Goal: Task Accomplishment & Management: Complete application form

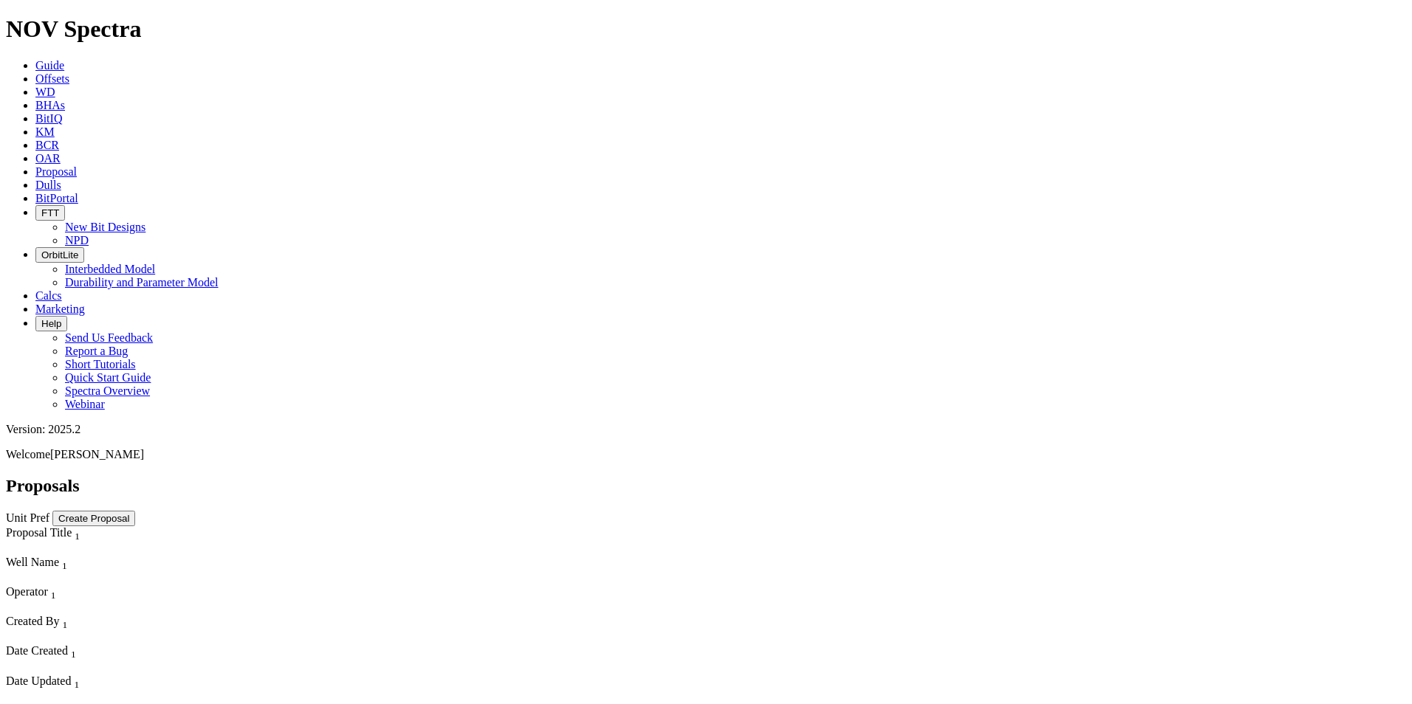
scroll to position [18, 0]
select select "field"
select select "location"
select select "province"
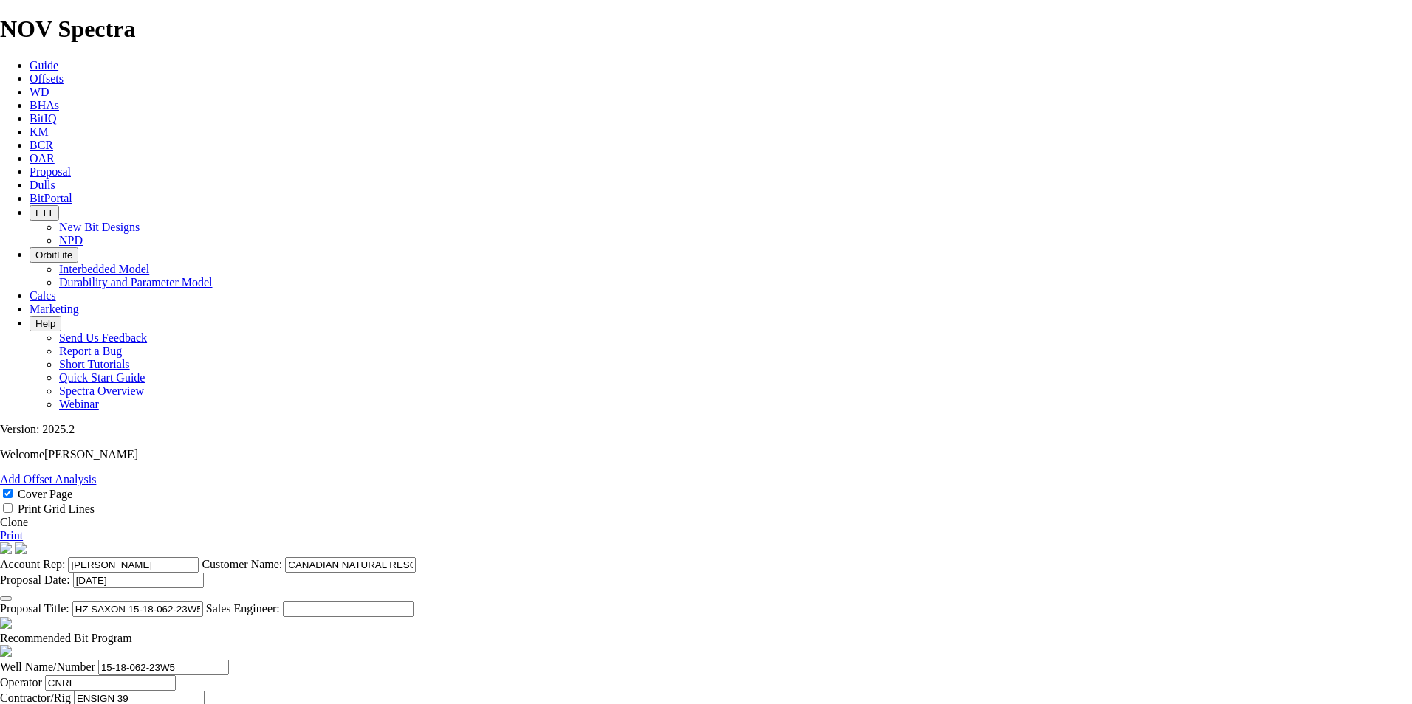
click at [28, 516] on link "Clone" at bounding box center [14, 522] width 28 height 13
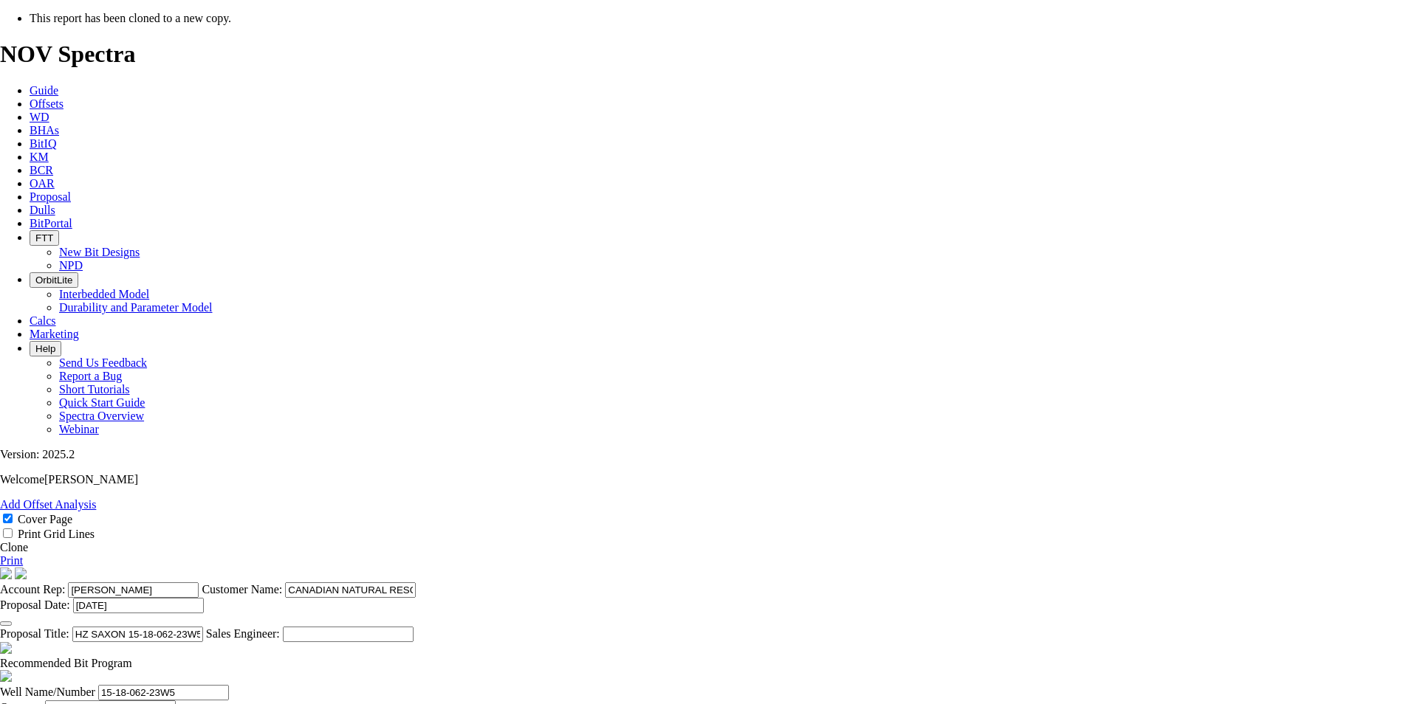
select select "field"
select select "location"
select select "province"
click at [6, 624] on icon "button" at bounding box center [6, 624] width 0 height 0
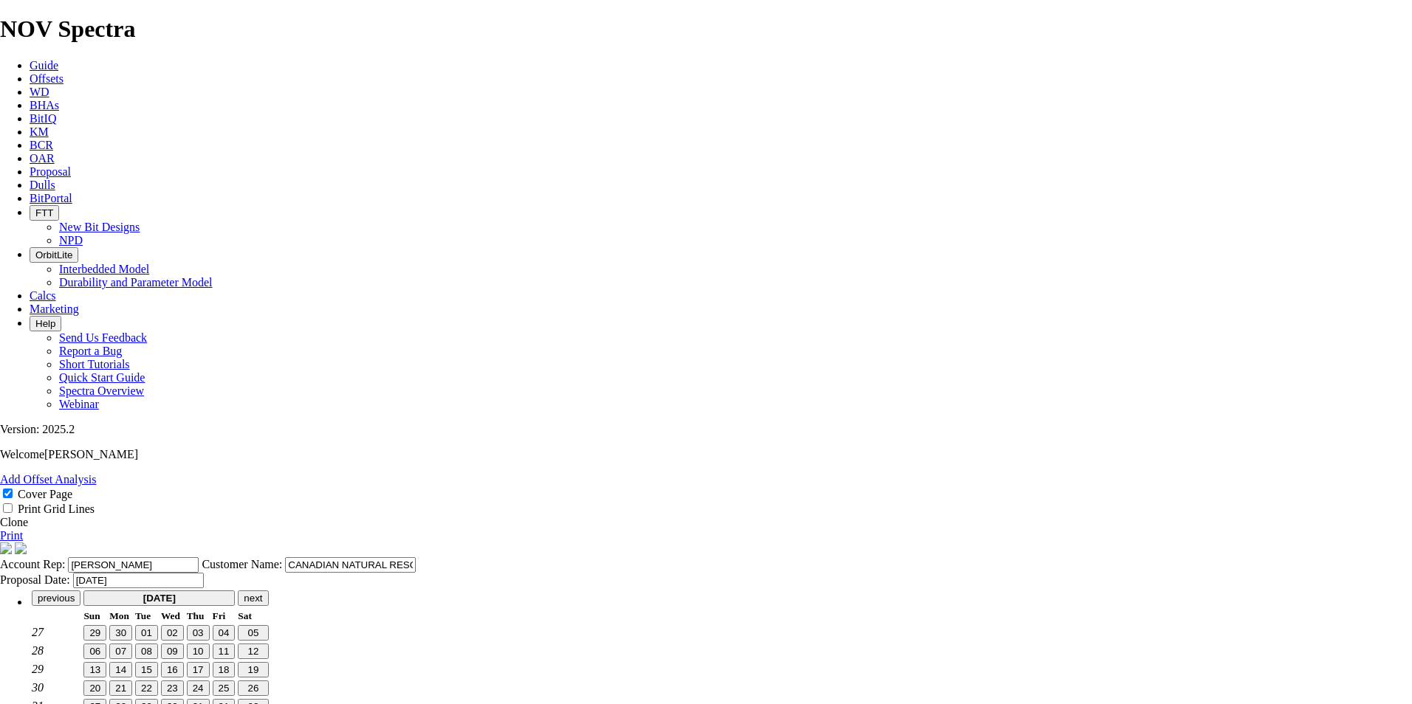
scroll to position [0, 0]
type input "[DATE]"
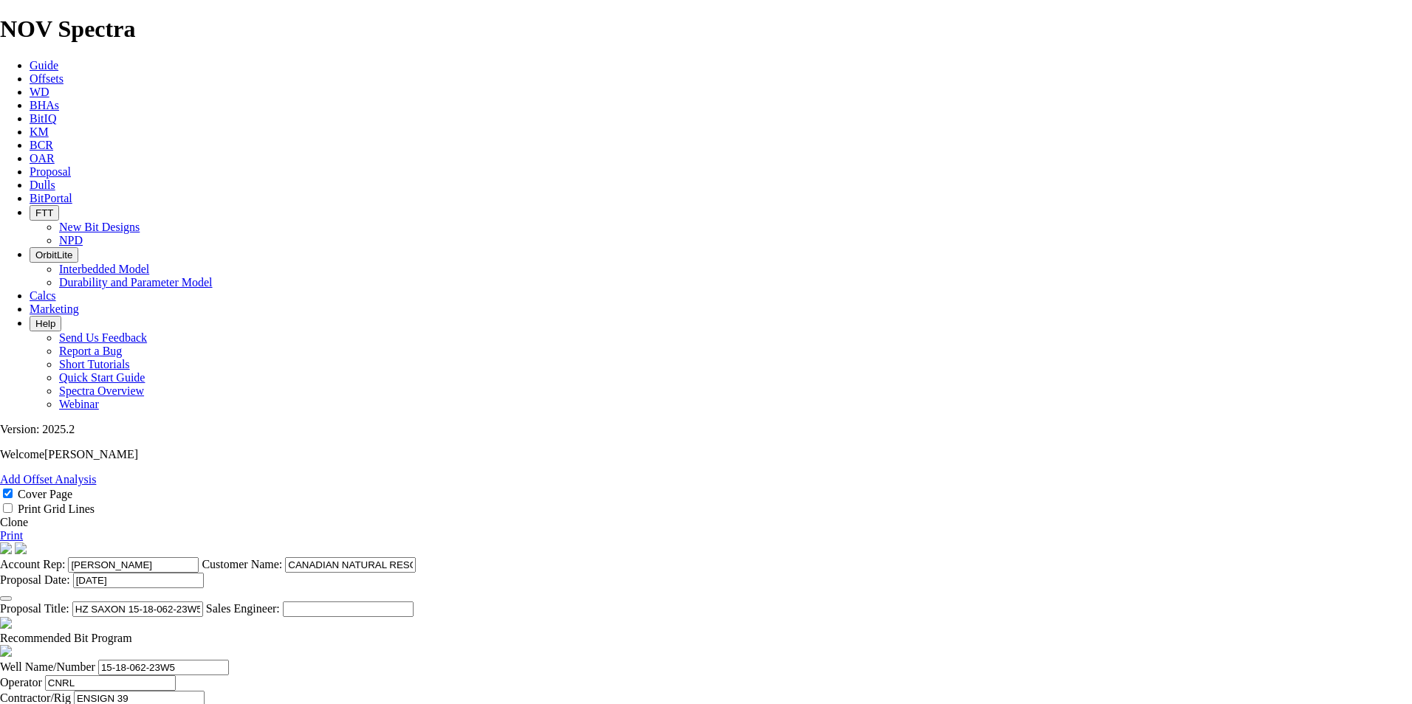
drag, startPoint x: 746, startPoint y: 563, endPoint x: 639, endPoint y: 563, distance: 106.3
click at [203, 602] on input "HZ SAXON 15-18-062-23W5 (7 [PERSON_NAME])" at bounding box center [137, 610] width 131 height 16
drag, startPoint x: 738, startPoint y: 301, endPoint x: 671, endPoint y: 305, distance: 66.6
click at [203, 602] on input "HZ TWOCK 09-25-062-16W5 (3 [PERSON_NAME])" at bounding box center [137, 610] width 131 height 16
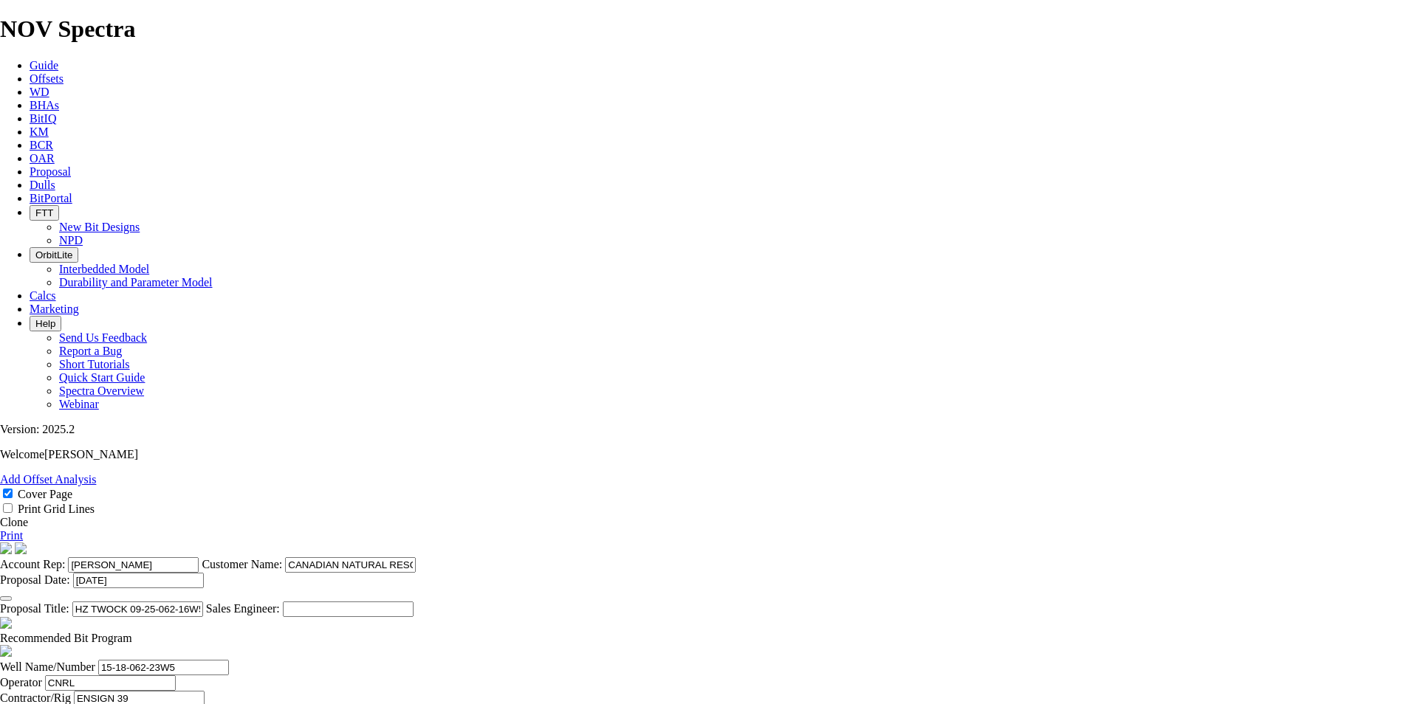
type input "HZ TWOCK 09-25-062-16W5 (3 [PERSON_NAME])"
drag, startPoint x: 326, startPoint y: 505, endPoint x: 312, endPoint y: 504, distance: 14.8
paste input "09-25-062-16"
type input "09-25-062-16W5"
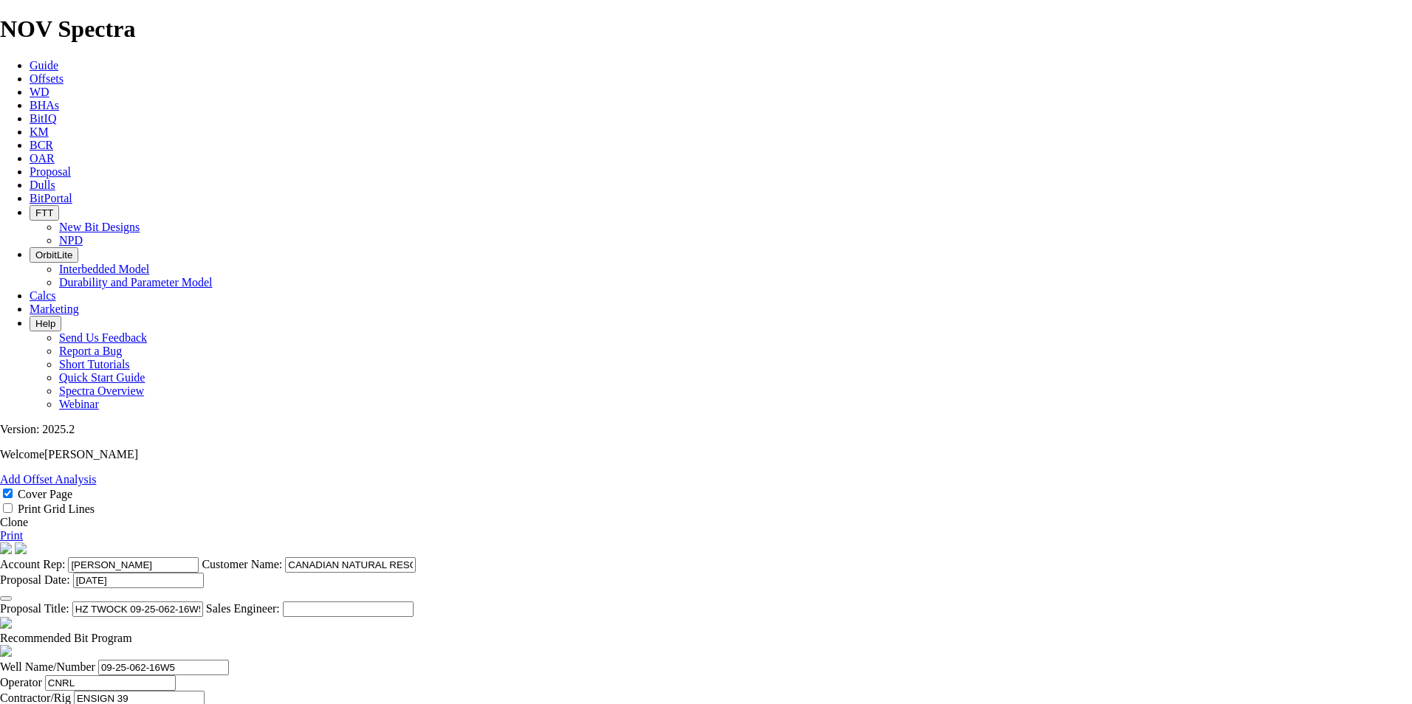
drag, startPoint x: 800, startPoint y: 509, endPoint x: 692, endPoint y: 498, distance: 108.3
type input "TWOCK"
type input "13-34-062-16W5"
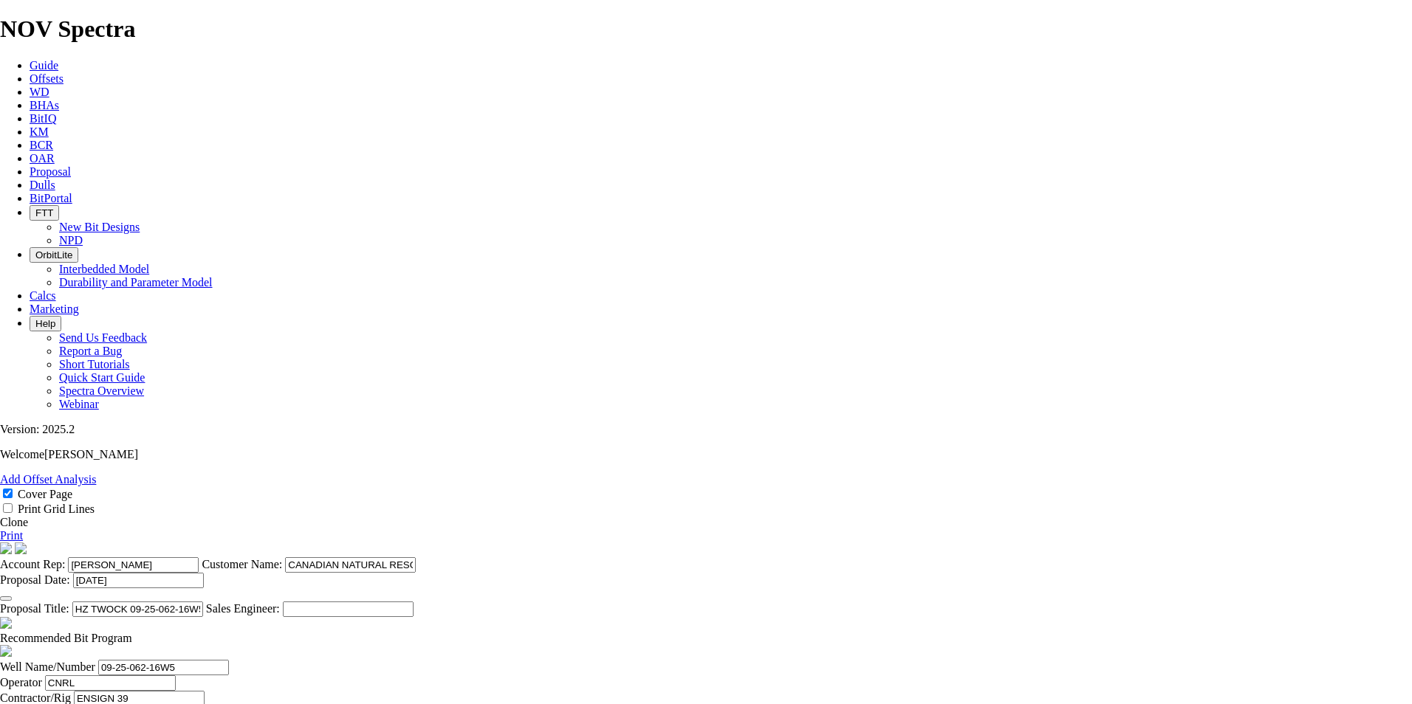
scroll to position [332, 0]
type input "[DATE]"
click at [132, 632] on span at bounding box center [132, 638] width 0 height 13
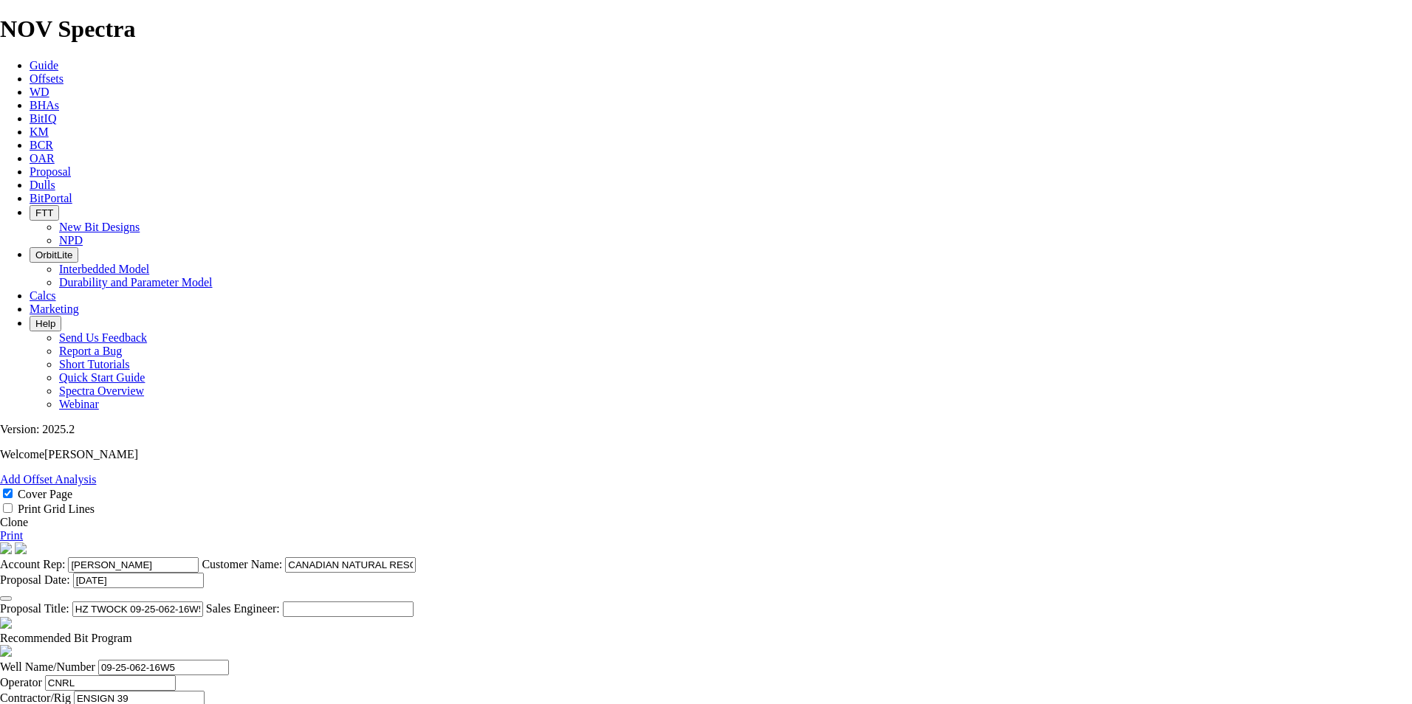
checkbox input "false"
drag, startPoint x: 782, startPoint y: 540, endPoint x: 839, endPoint y: 541, distance: 56.9
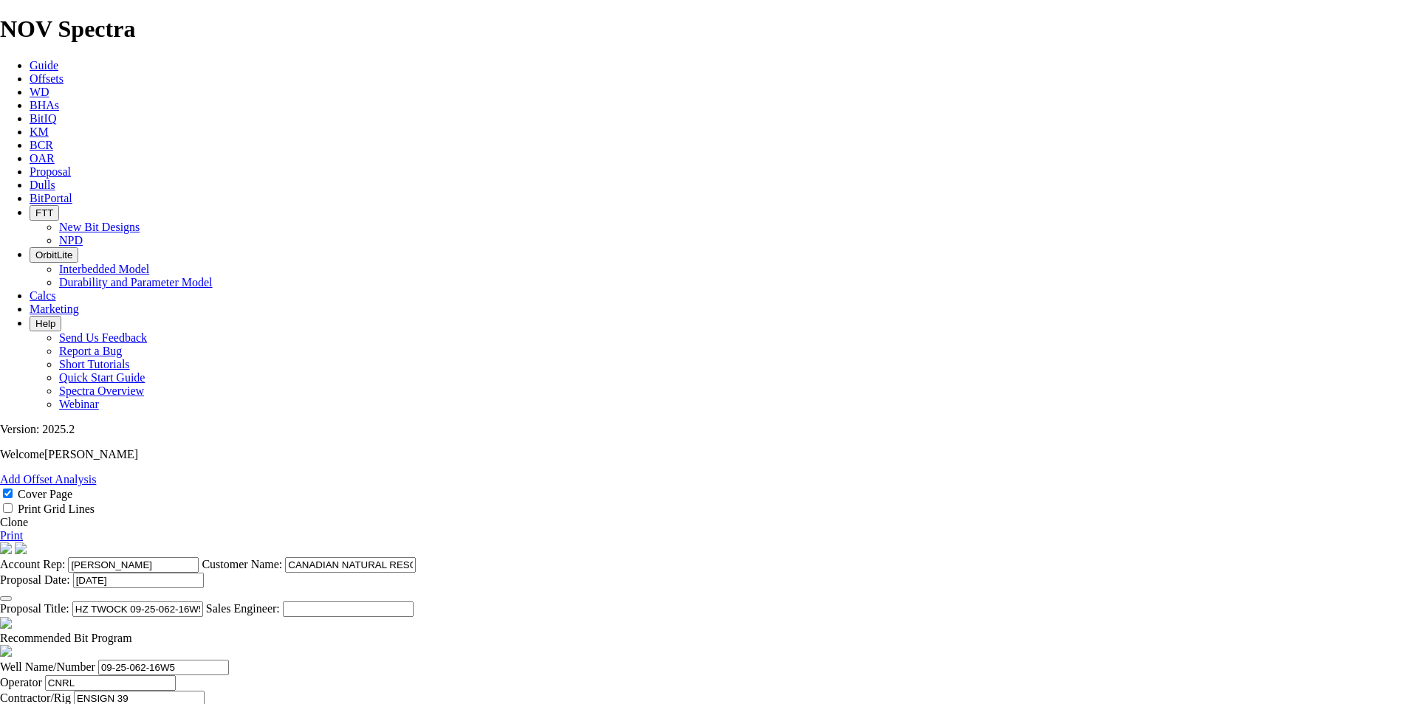
type input "200"
drag, startPoint x: 594, startPoint y: 539, endPoint x: 542, endPoint y: 537, distance: 51.7
type input "452"
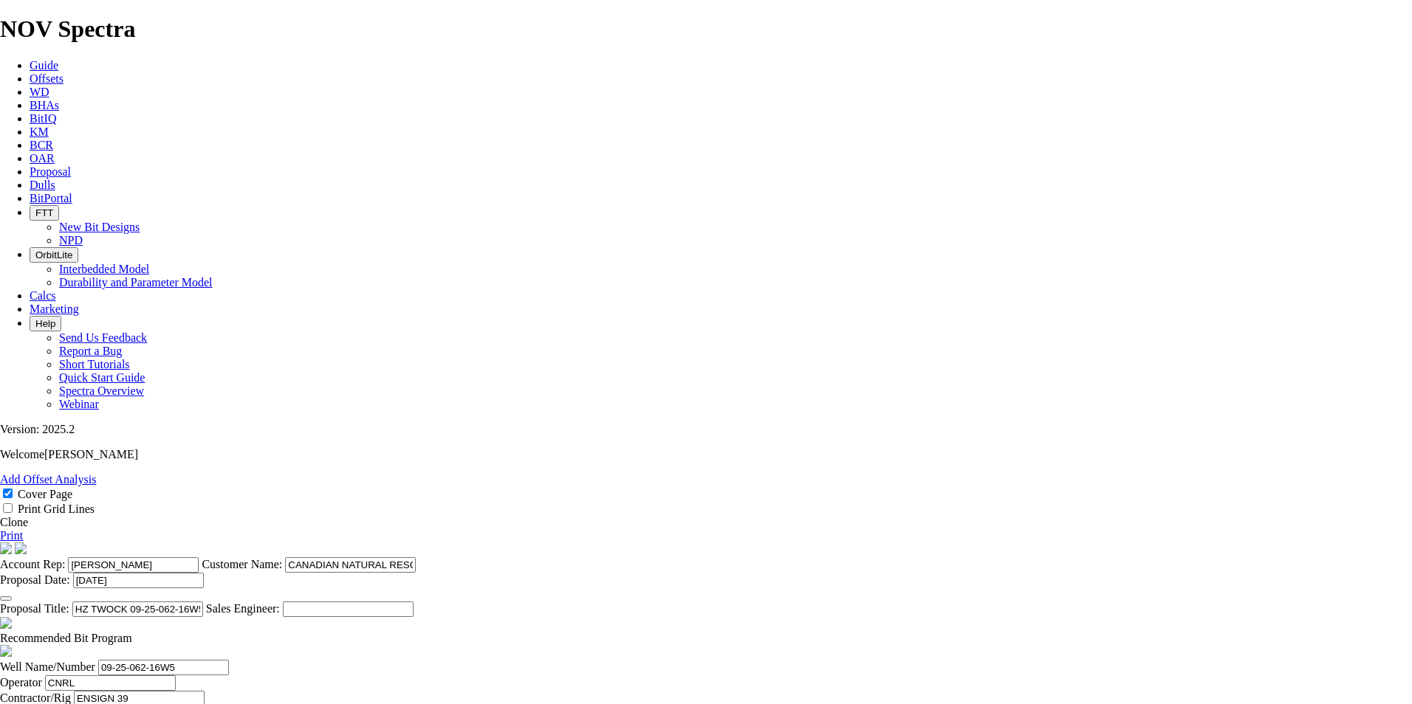
type input "2.26"
drag, startPoint x: 813, startPoint y: 578, endPoint x: 777, endPoint y: 577, distance: 36.2
type input "55"
drag, startPoint x: 817, startPoint y: 617, endPoint x: 786, endPoint y: 619, distance: 30.4
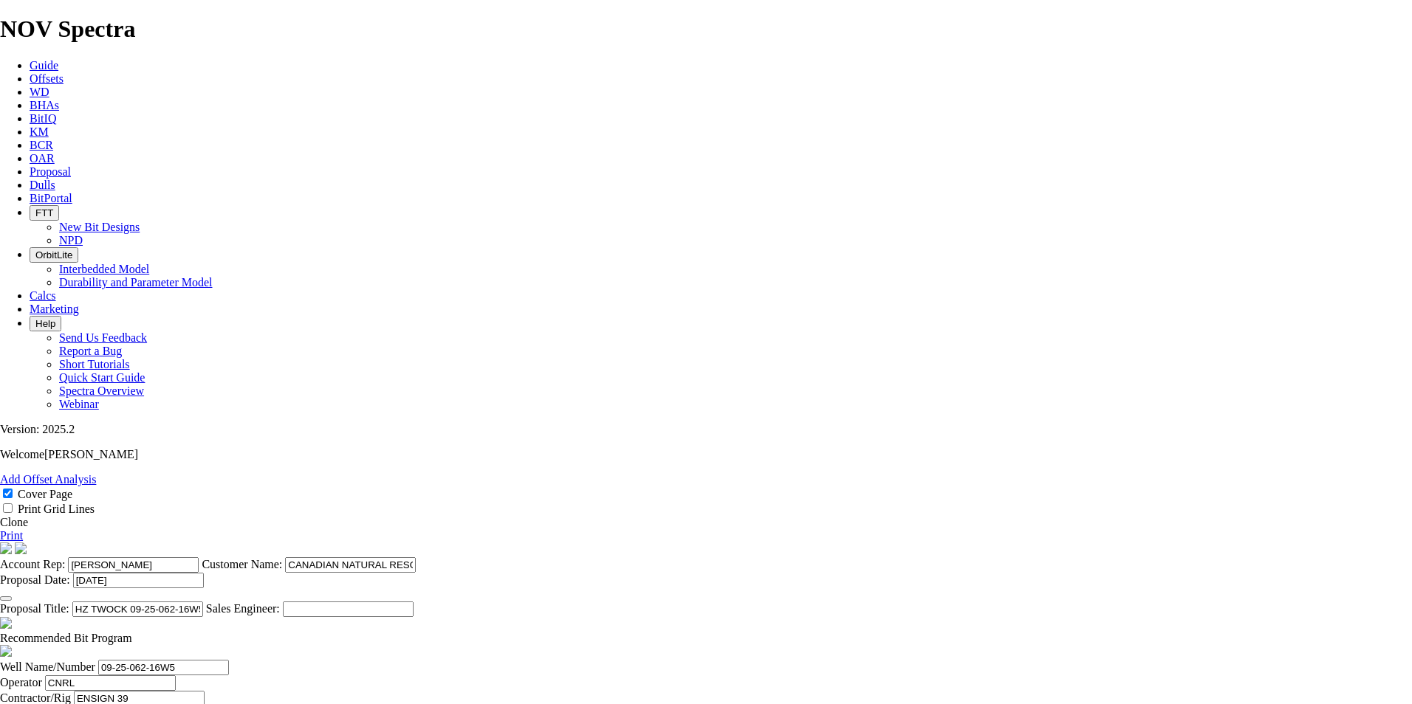
type input "65"
drag, startPoint x: 494, startPoint y: 593, endPoint x: 284, endPoint y: 581, distance: 210.0
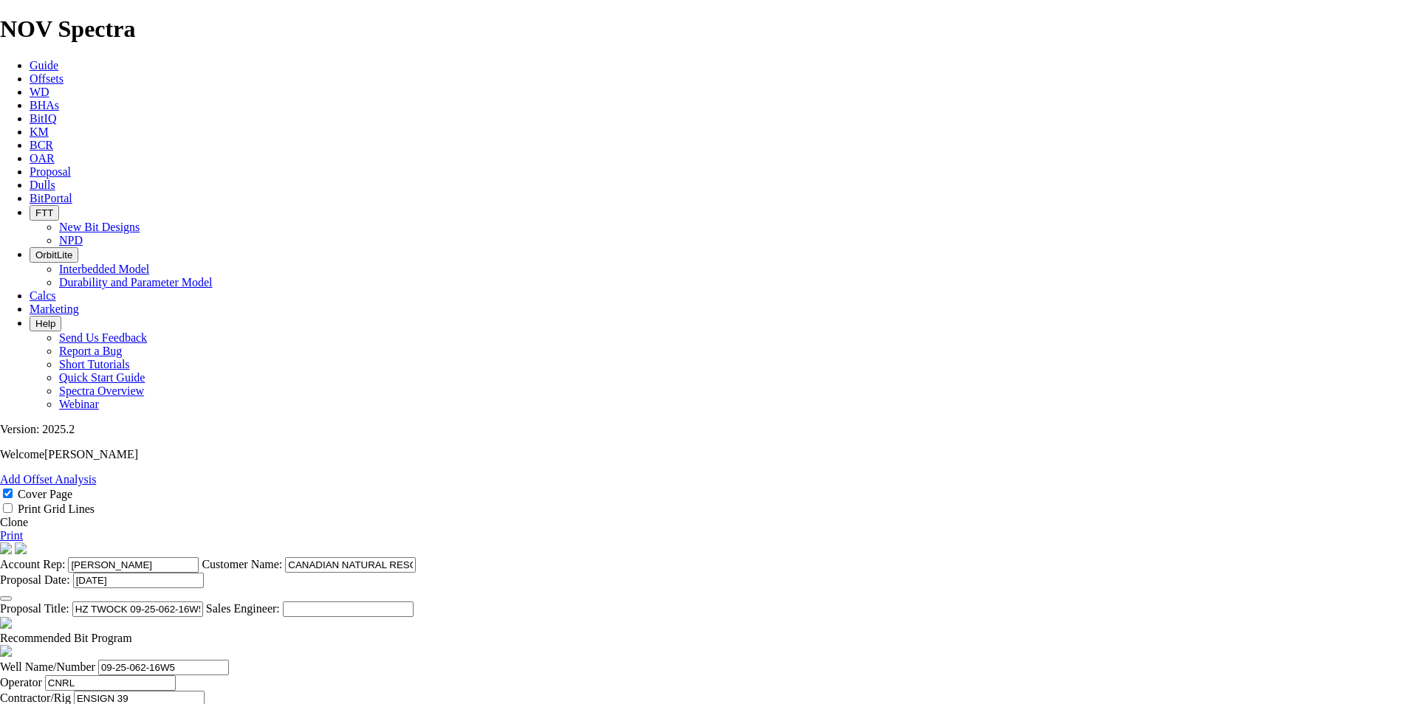
type textarea "THE BIT RECOMMENDATIONS AND PRICING ABOVE ARE APPICABLE TO ALL [PERSON_NAME] AT…"
drag, startPoint x: 608, startPoint y: 482, endPoint x: 563, endPoint y: 481, distance: 45.1
type input "3173"
type input "2721"
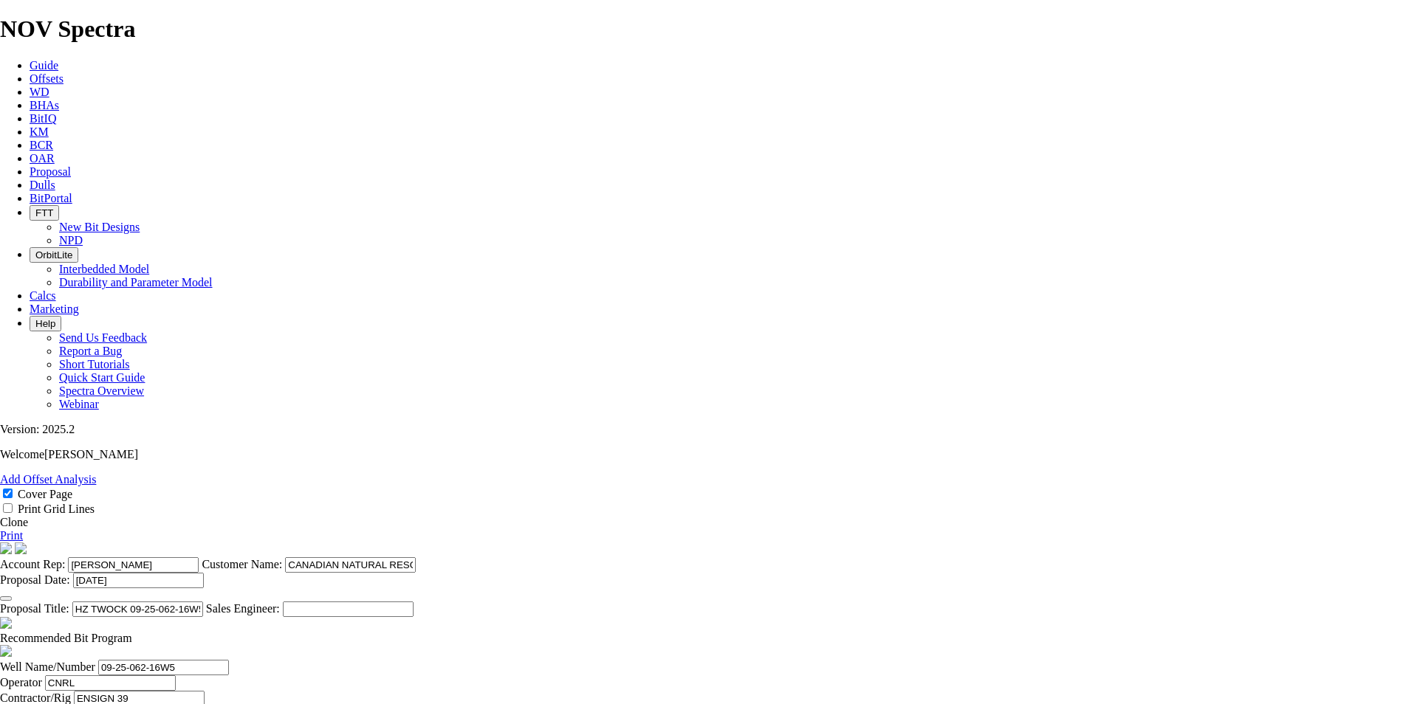
type input "49.473"
type input "55"
drag, startPoint x: 589, startPoint y: 524, endPoint x: 574, endPoint y: 523, distance: 15.5
type input "8286"
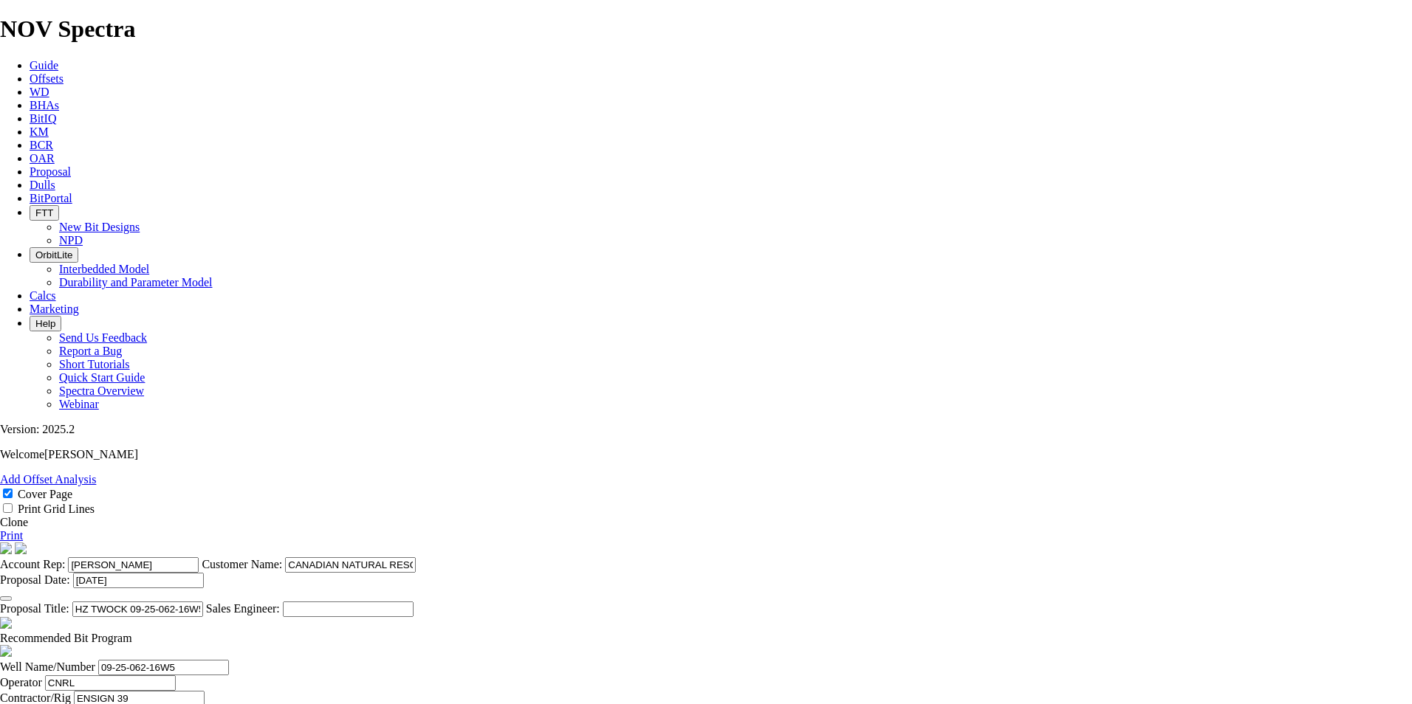
type input "5113"
type input "78.662"
type input "65"
click at [23, 529] on link "Print" at bounding box center [11, 535] width 23 height 13
click at [30, 165] on icon at bounding box center [30, 171] width 0 height 13
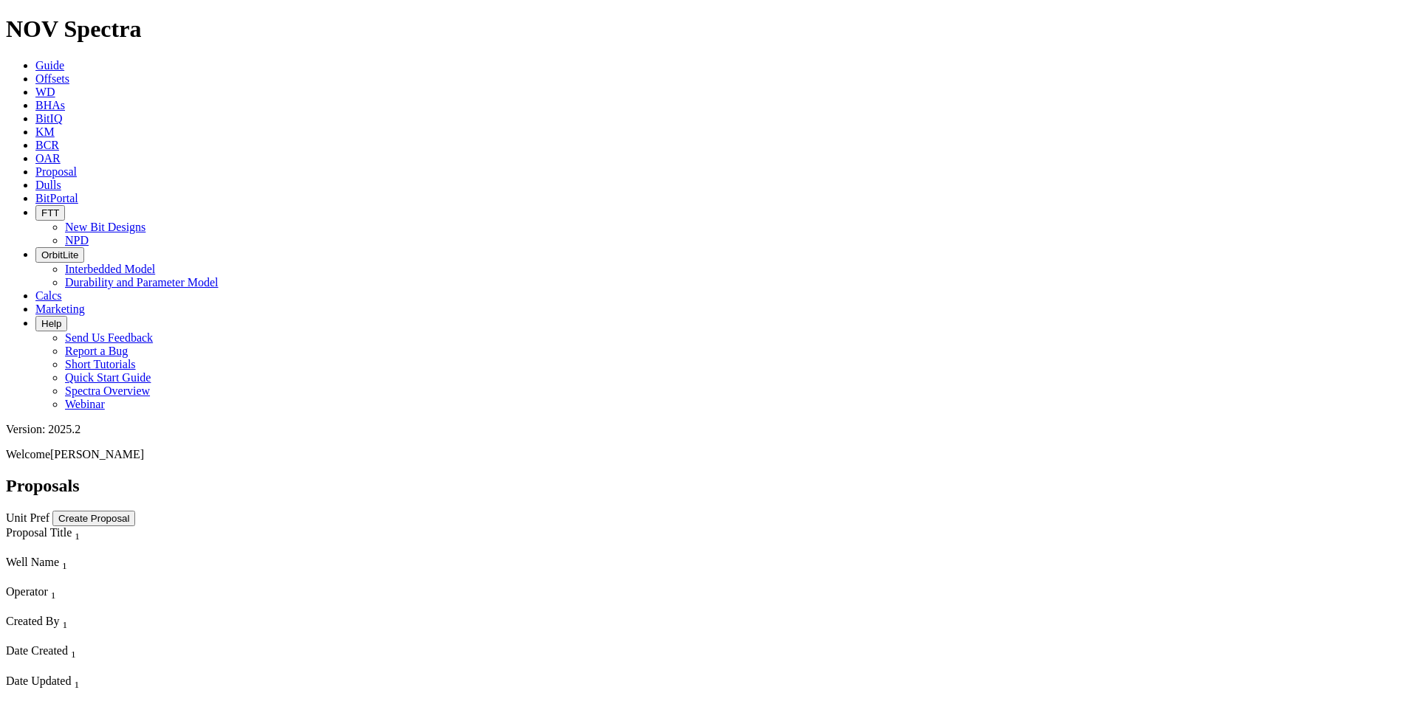
select select "field"
select select "location"
select select "province"
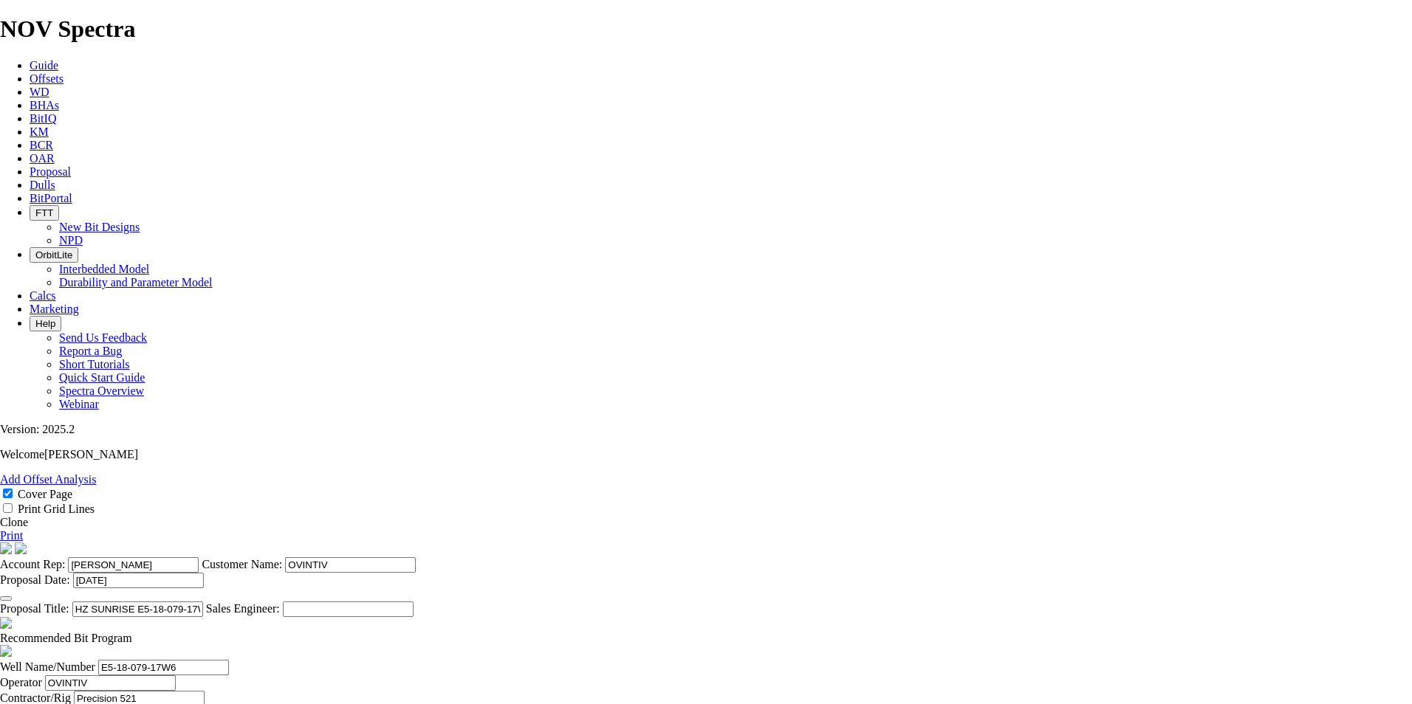
click at [0, 516] on span at bounding box center [0, 522] width 0 height 13
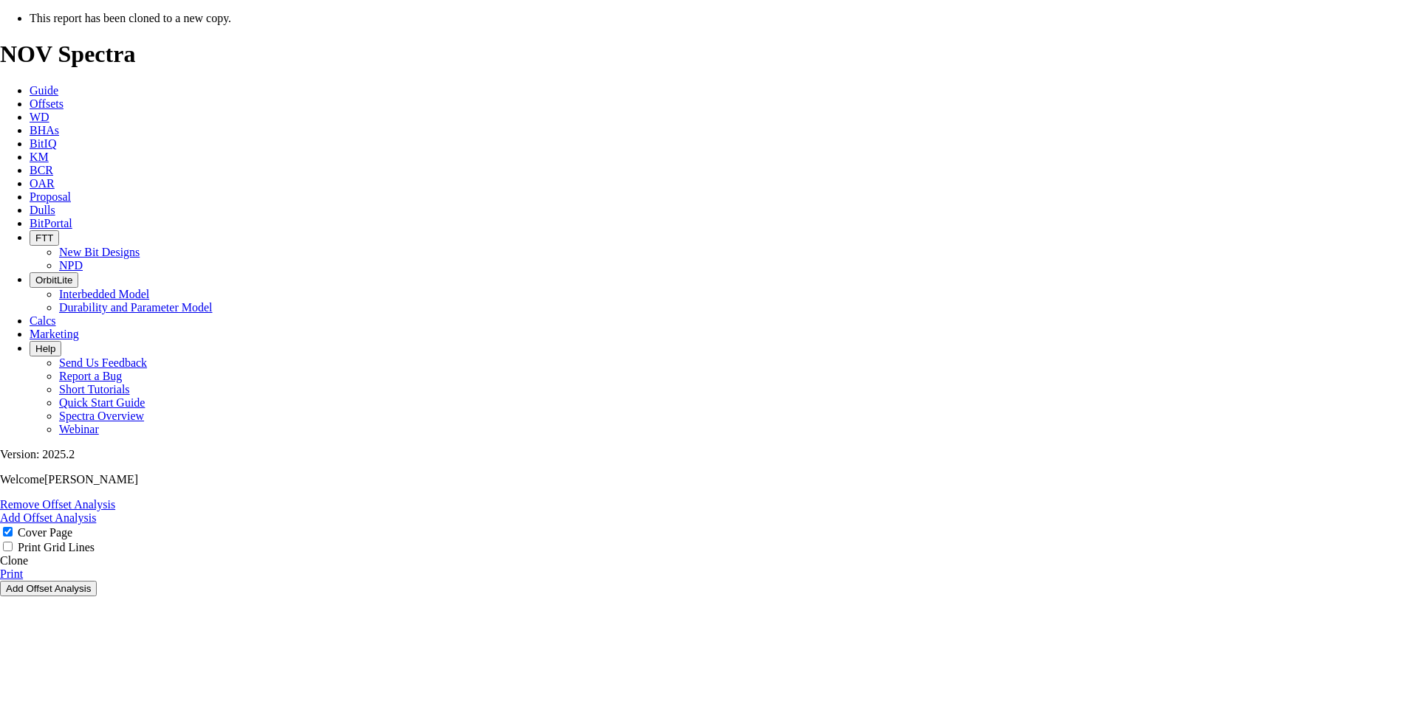
select select "field"
select select "location"
select select "province"
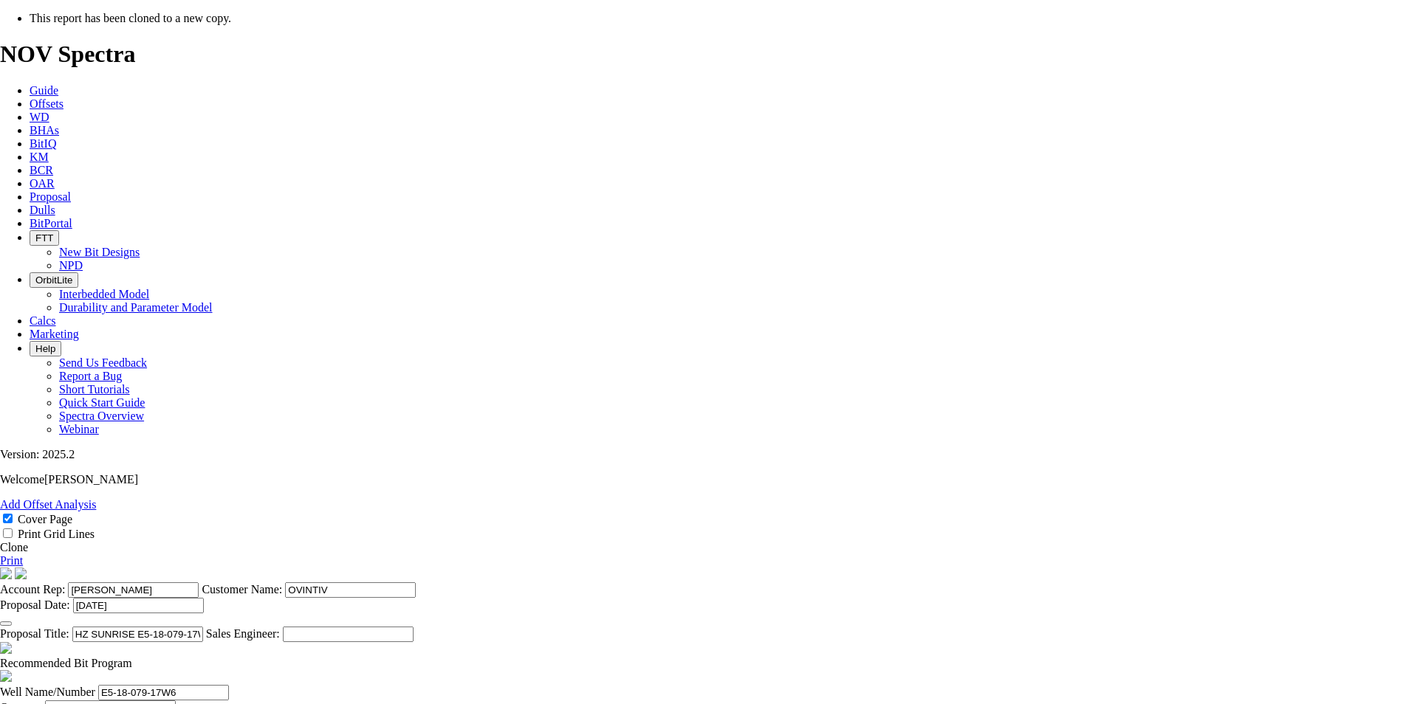
scroll to position [295, 0]
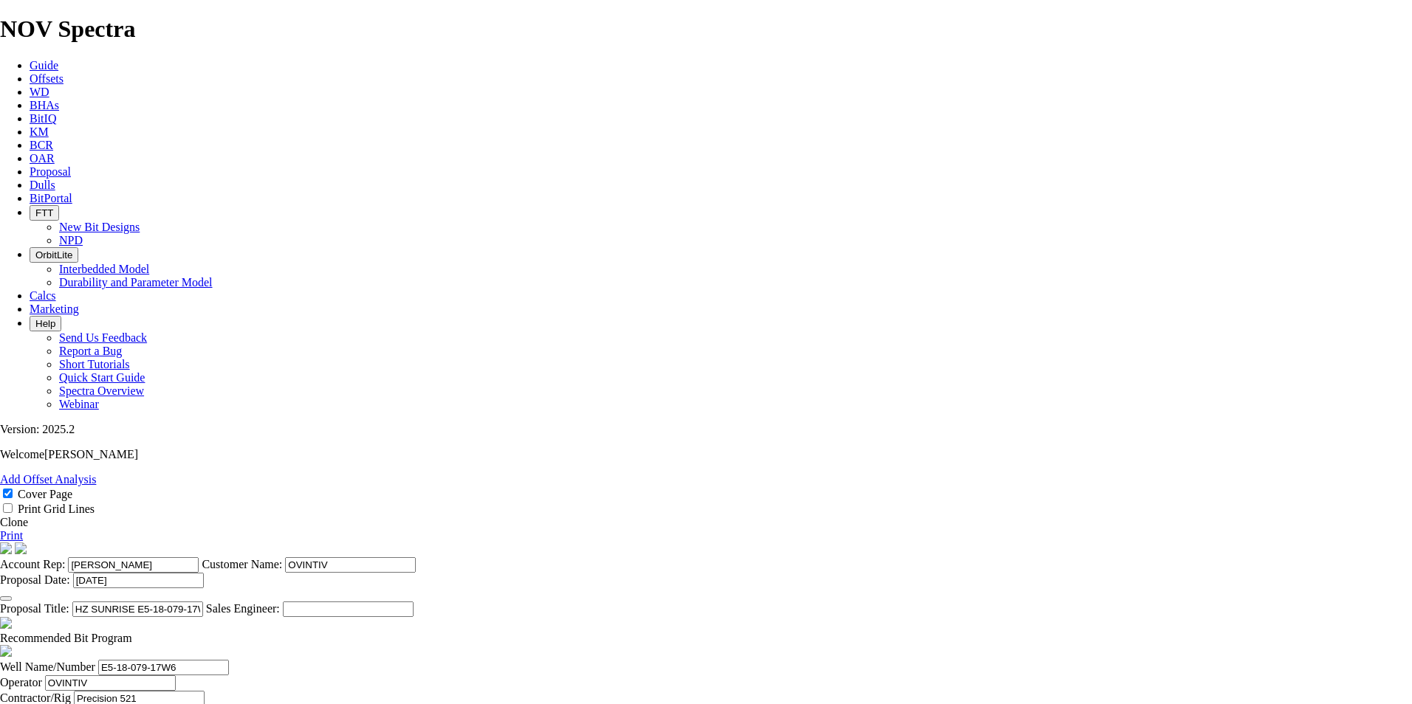
checkbox input "false"
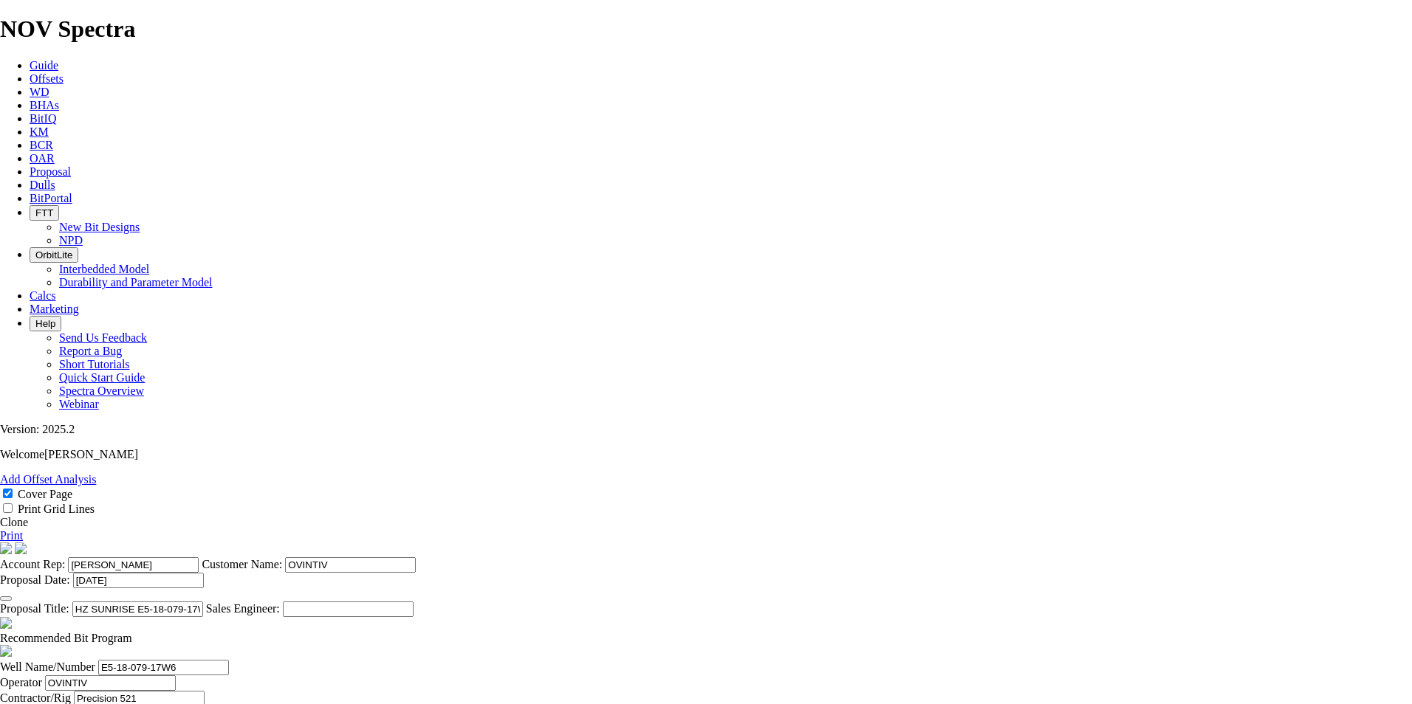
click at [6, 599] on icon "button" at bounding box center [6, 599] width 0 height 0
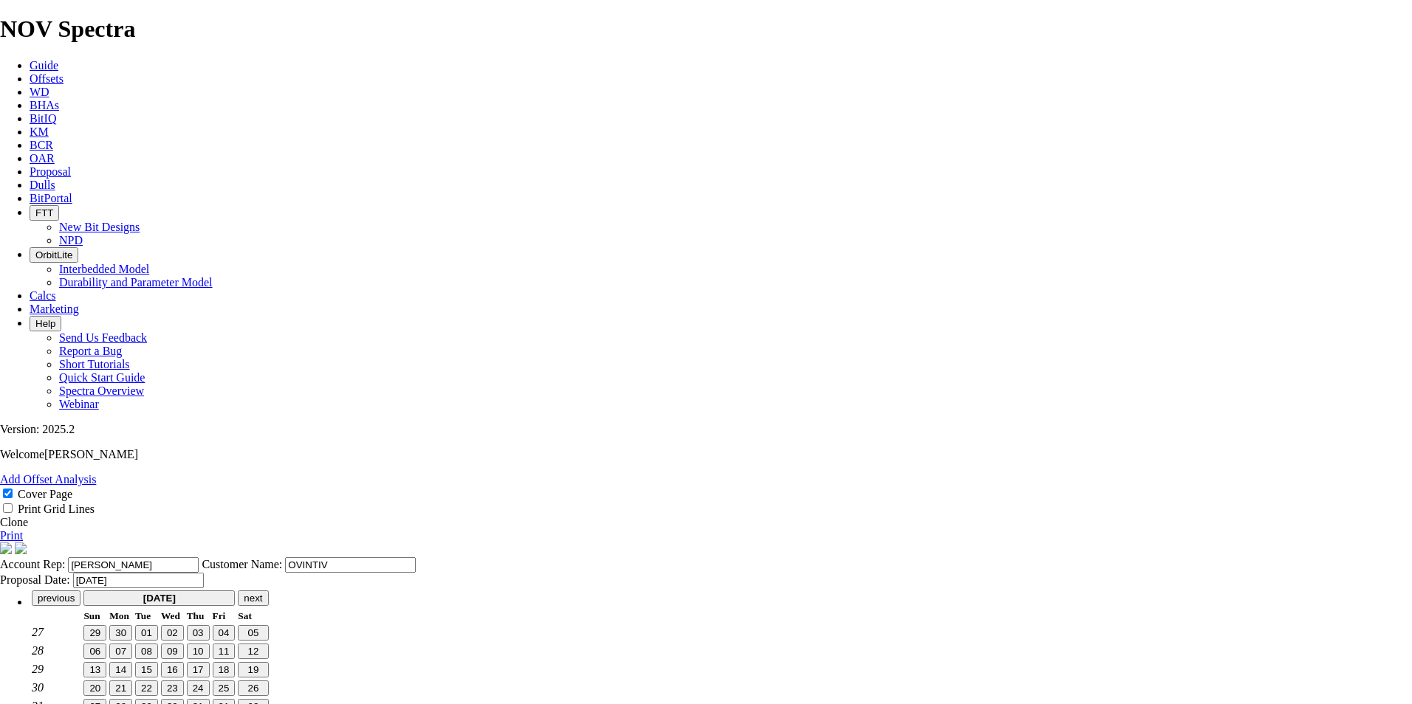
scroll to position [37, 0]
type input "[DATE]"
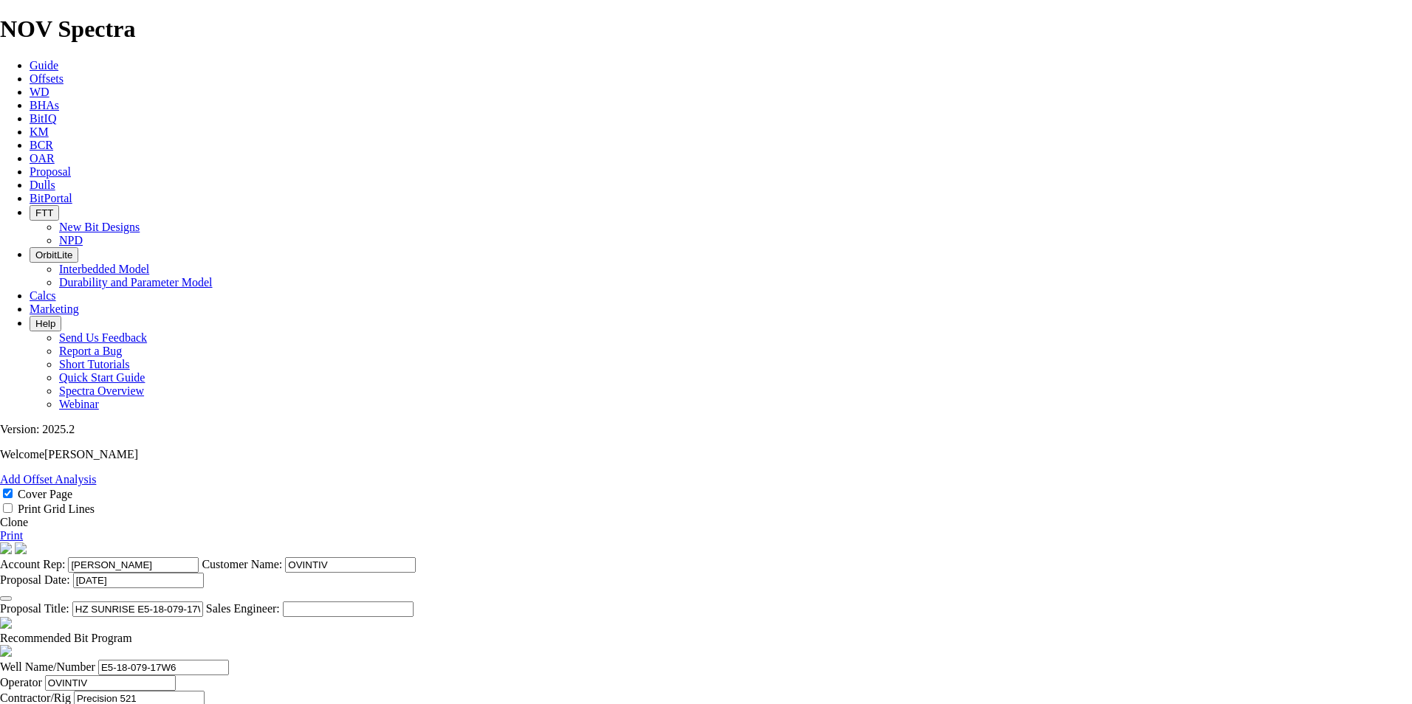
drag, startPoint x: 801, startPoint y: 527, endPoint x: 665, endPoint y: 513, distance: 137.3
click at [665, 543] on section "Account Rep: [PERSON_NAME] Customer Name: OVINTIV Proposal Date: [DATE] Proposa…" at bounding box center [706, 580] width 1412 height 75
drag, startPoint x: 733, startPoint y: 174, endPoint x: 664, endPoint y: 171, distance: 69.5
click at [203, 602] on input "HZ [PERSON_NAME] 12-36-080-18W6 ([PERSON_NAME] D3)" at bounding box center [137, 610] width 131 height 16
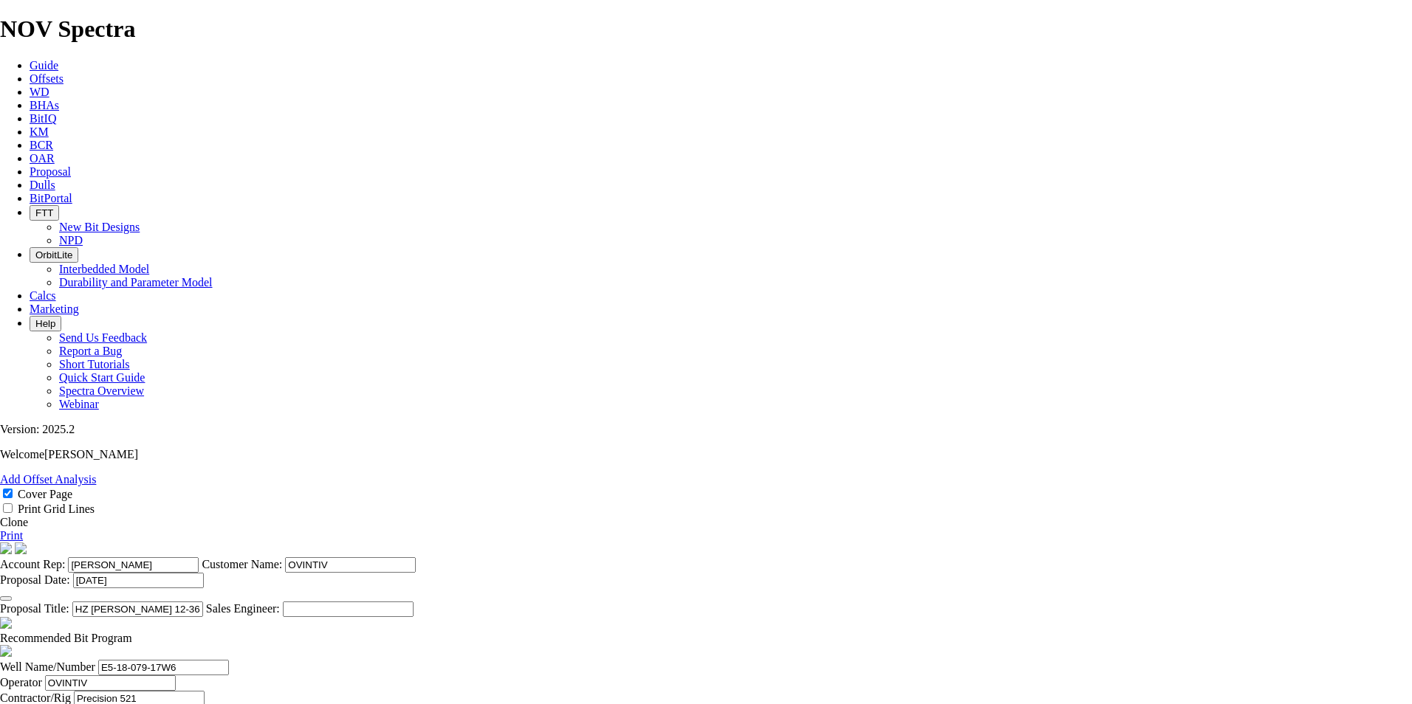
type input "HZ [PERSON_NAME] 12-36-080-18W6 ([PERSON_NAME] D3)"
drag, startPoint x: 422, startPoint y: 388, endPoint x: 337, endPoint y: 375, distance: 85.8
paste input "12-36-080-18W6"
type input "12-36-080-18W6"
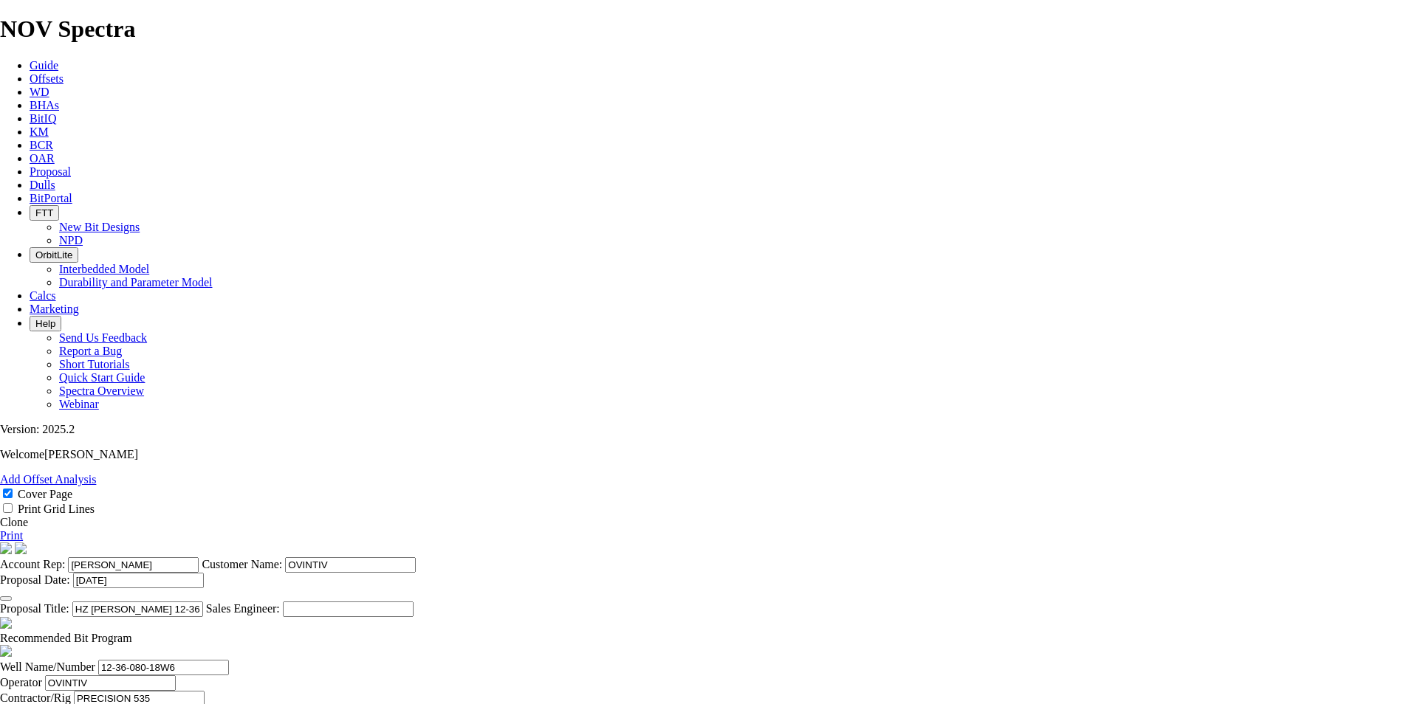
type input "PRECISION 535"
click at [205, 691] on input "PRECISION 535" at bounding box center [139, 699] width 131 height 16
type input "[PERSON_NAME]"
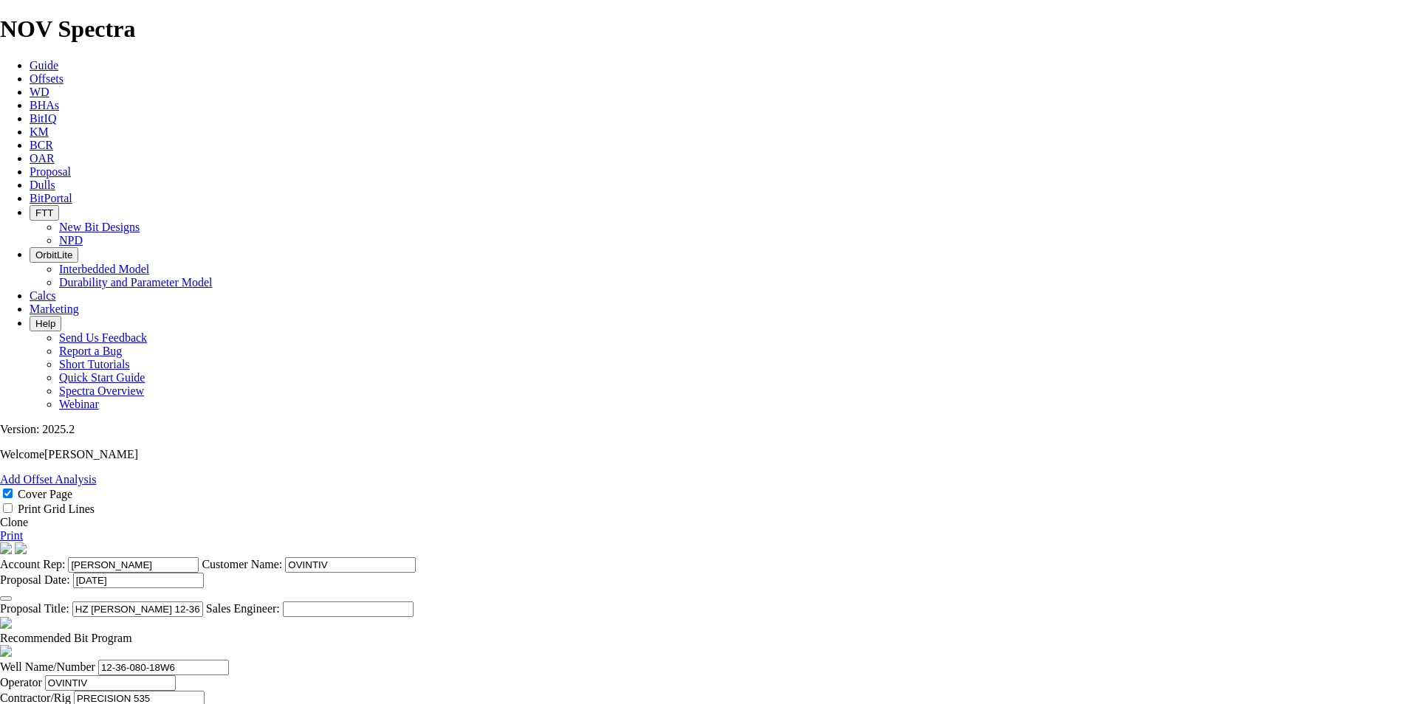
scroll to position [0, 3]
drag, startPoint x: 887, startPoint y: 385, endPoint x: 955, endPoint y: 377, distance: 68.5
type input "BH:1-26-80-18W6"
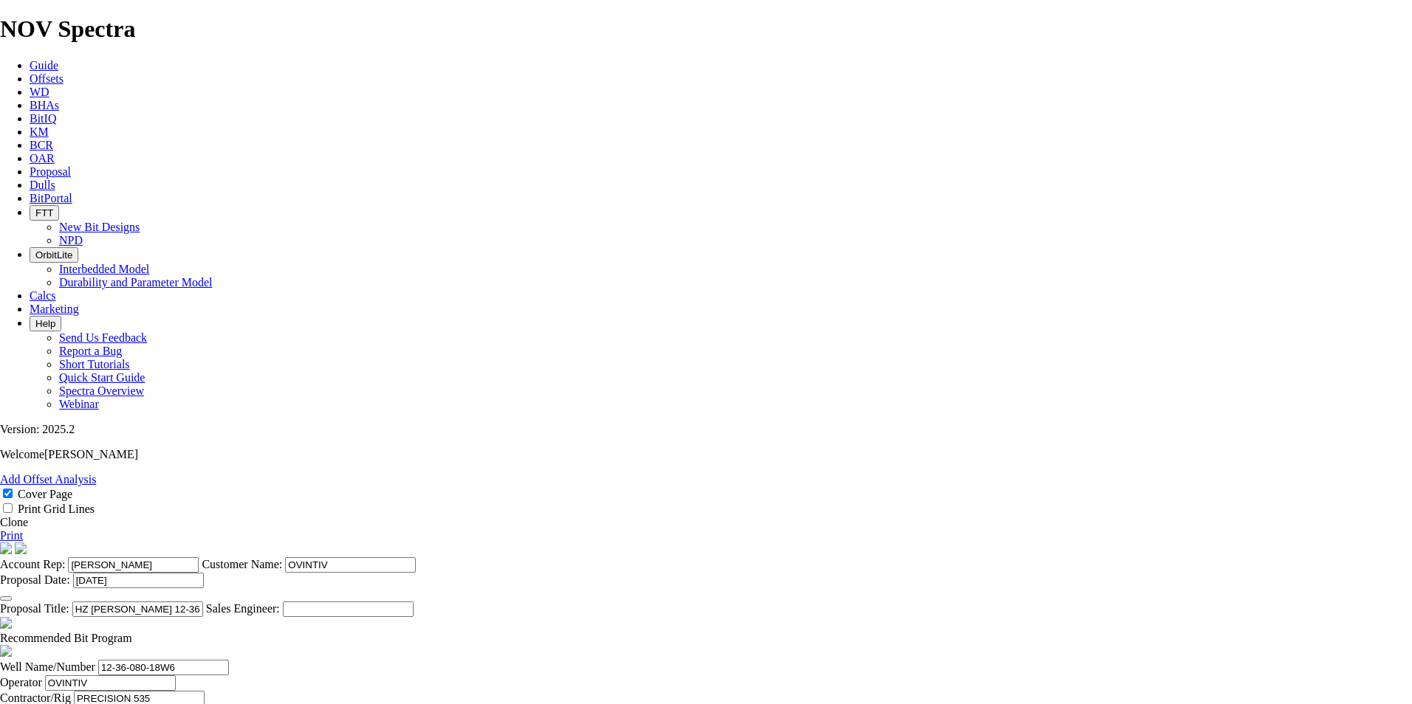
type input "[DATE]"
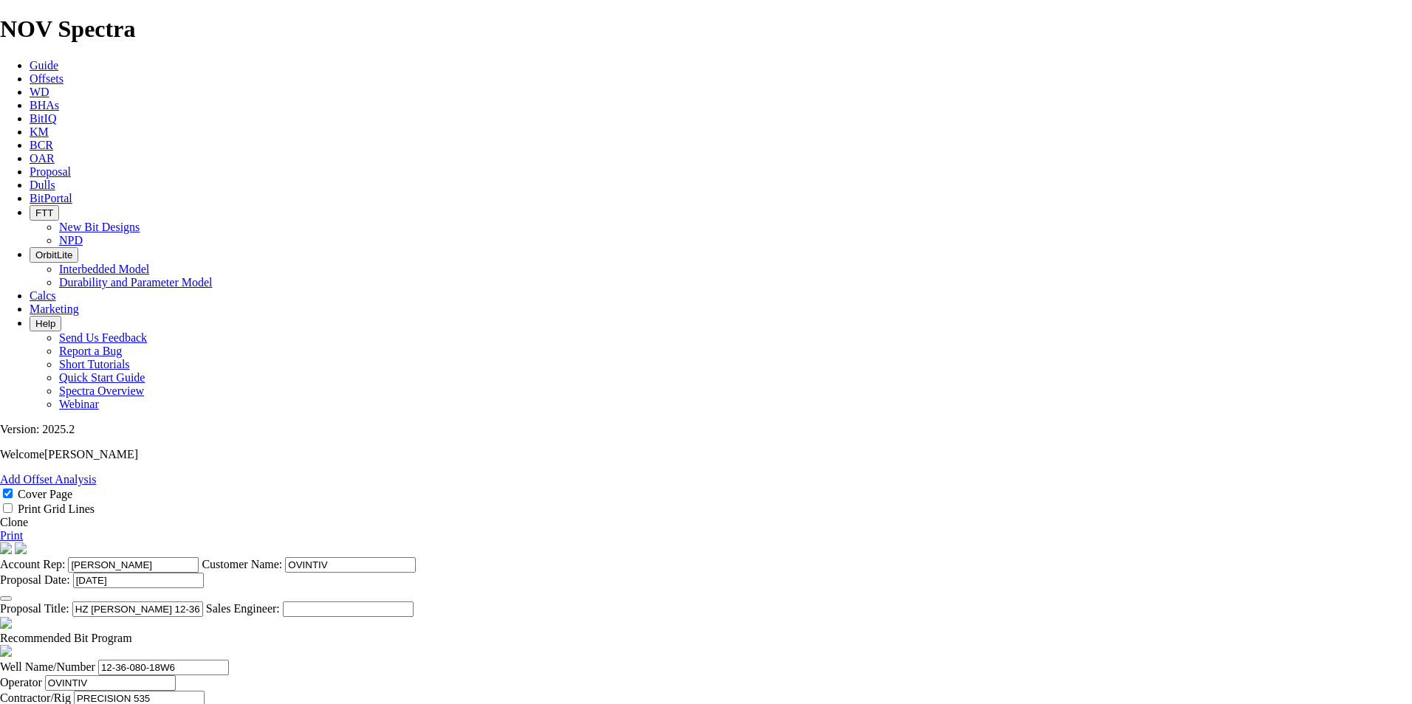
type input "[DATE]"
drag, startPoint x: 624, startPoint y: 522, endPoint x: 570, endPoint y: 526, distance: 54.0
type input "1938"
type input "1488"
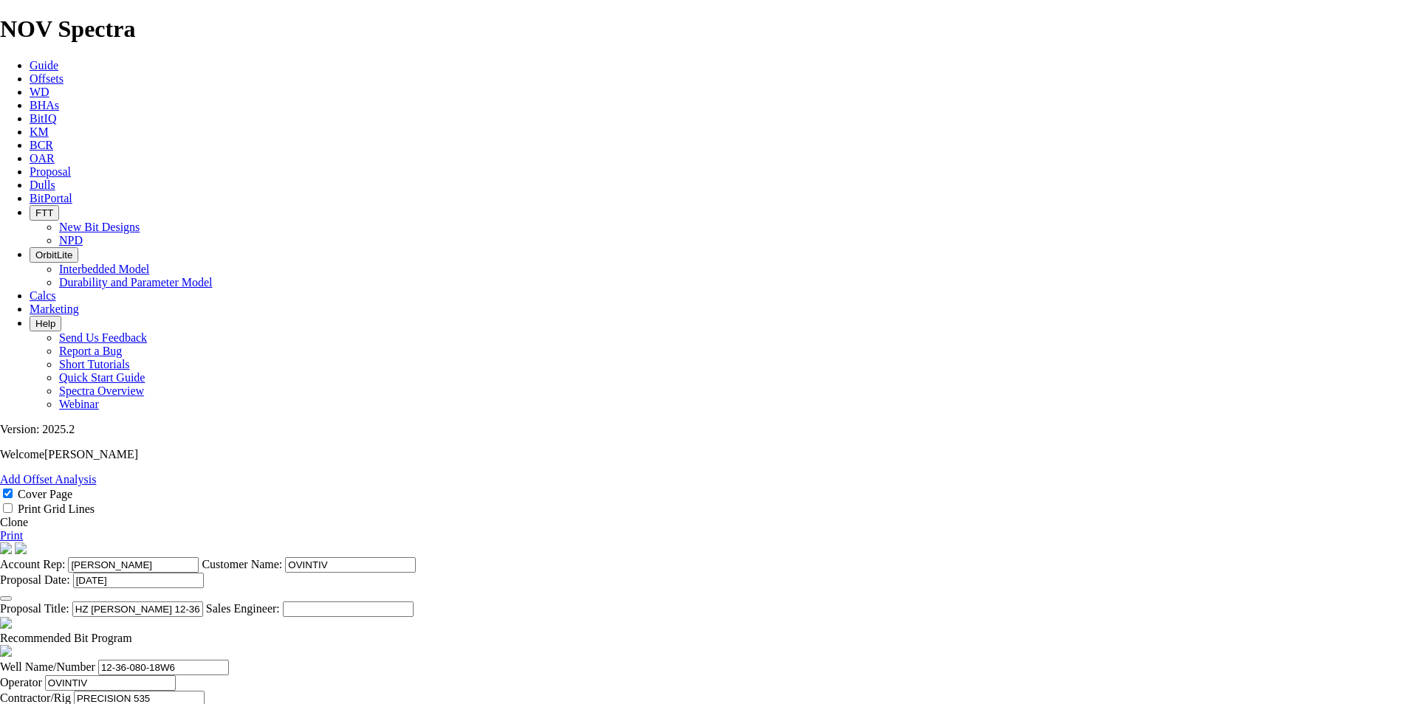
type input "29.76"
drag, startPoint x: 392, startPoint y: 536, endPoint x: 371, endPoint y: 538, distance: 20.7
type input "KOP @ 1938m"
drag, startPoint x: 638, startPoint y: 560, endPoint x: 586, endPoint y: 560, distance: 51.7
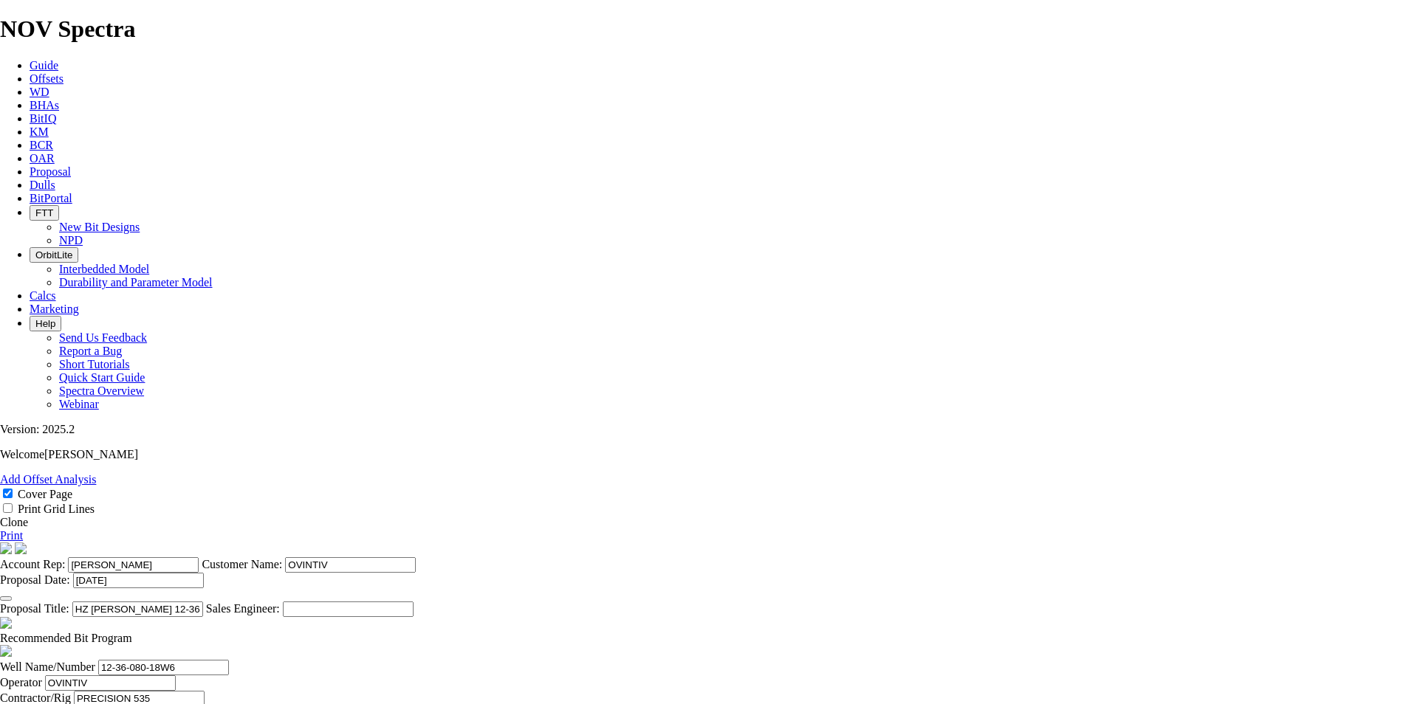
type input "2319"
type input "381"
type input "25.4"
drag, startPoint x: 618, startPoint y: 592, endPoint x: 560, endPoint y: 593, distance: 58.3
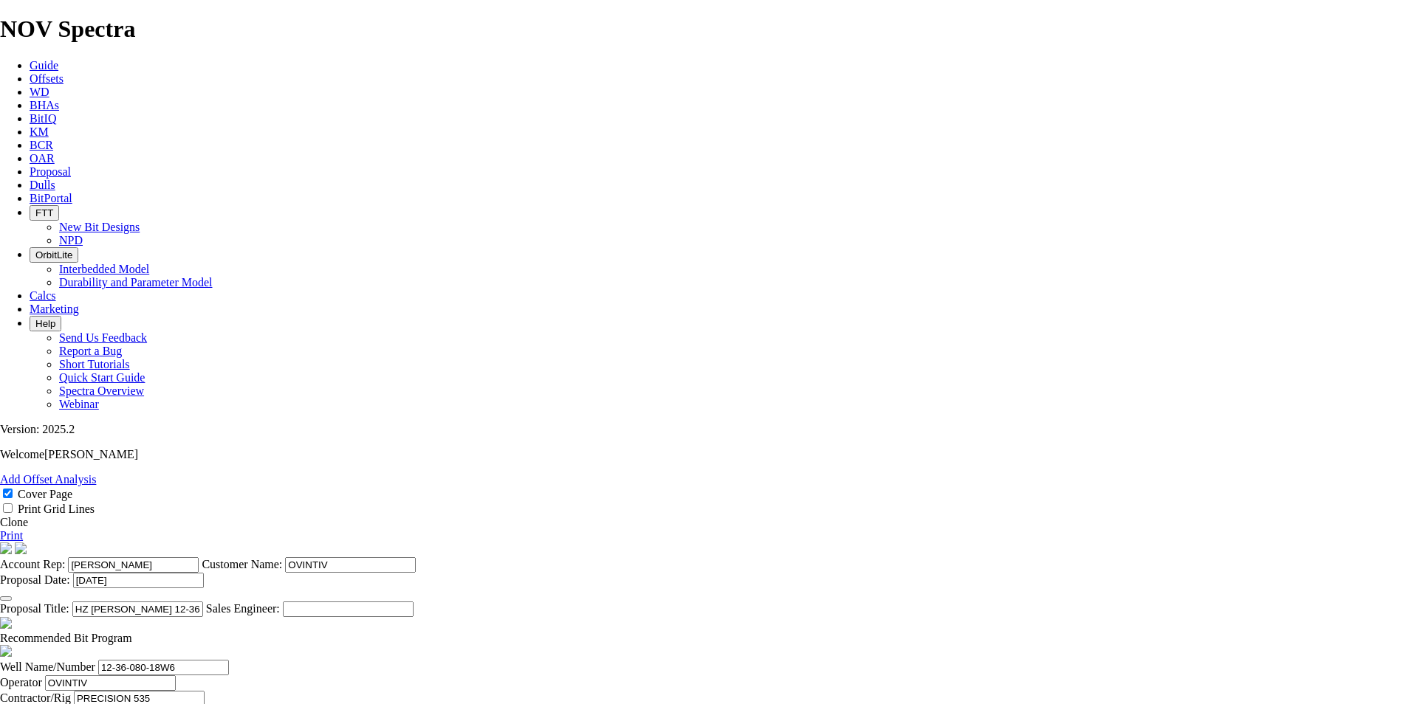
type input "5536"
type input "3217"
drag, startPoint x: 865, startPoint y: 596, endPoint x: 818, endPoint y: 591, distance: 47.5
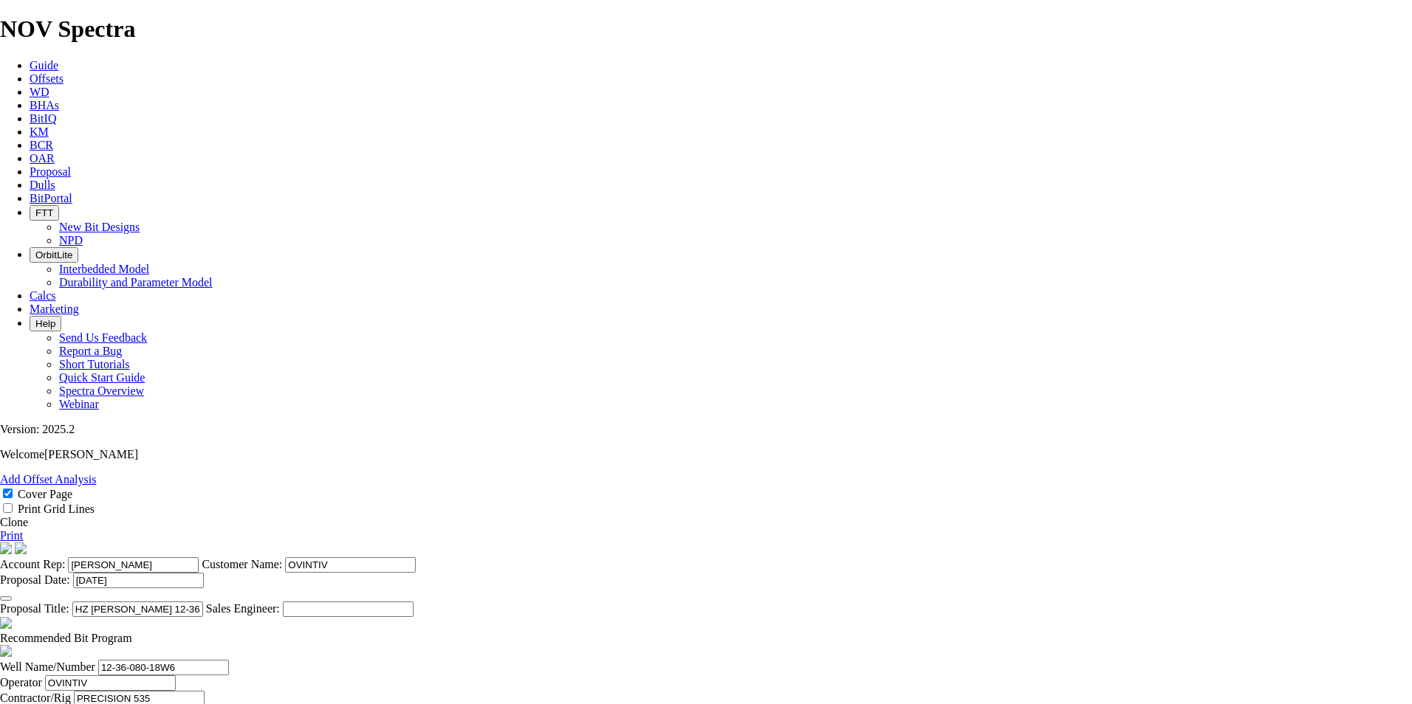
type input "70"
drag, startPoint x: 755, startPoint y: 594, endPoint x: 856, endPoint y: 600, distance: 101.3
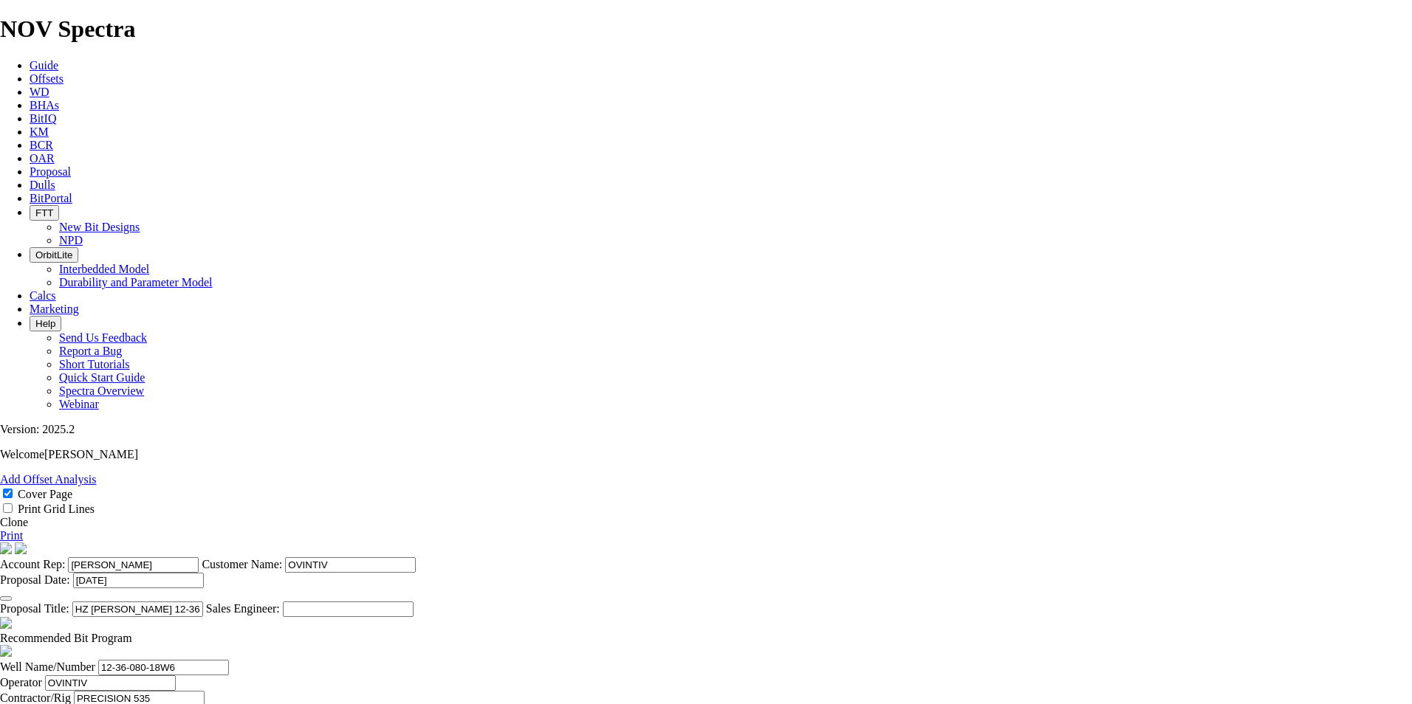
scroll to position [0, 0]
type input "45.957"
type input "70"
click at [23, 529] on link "Print" at bounding box center [11, 535] width 23 height 13
